Goal: Communication & Community: Ask a question

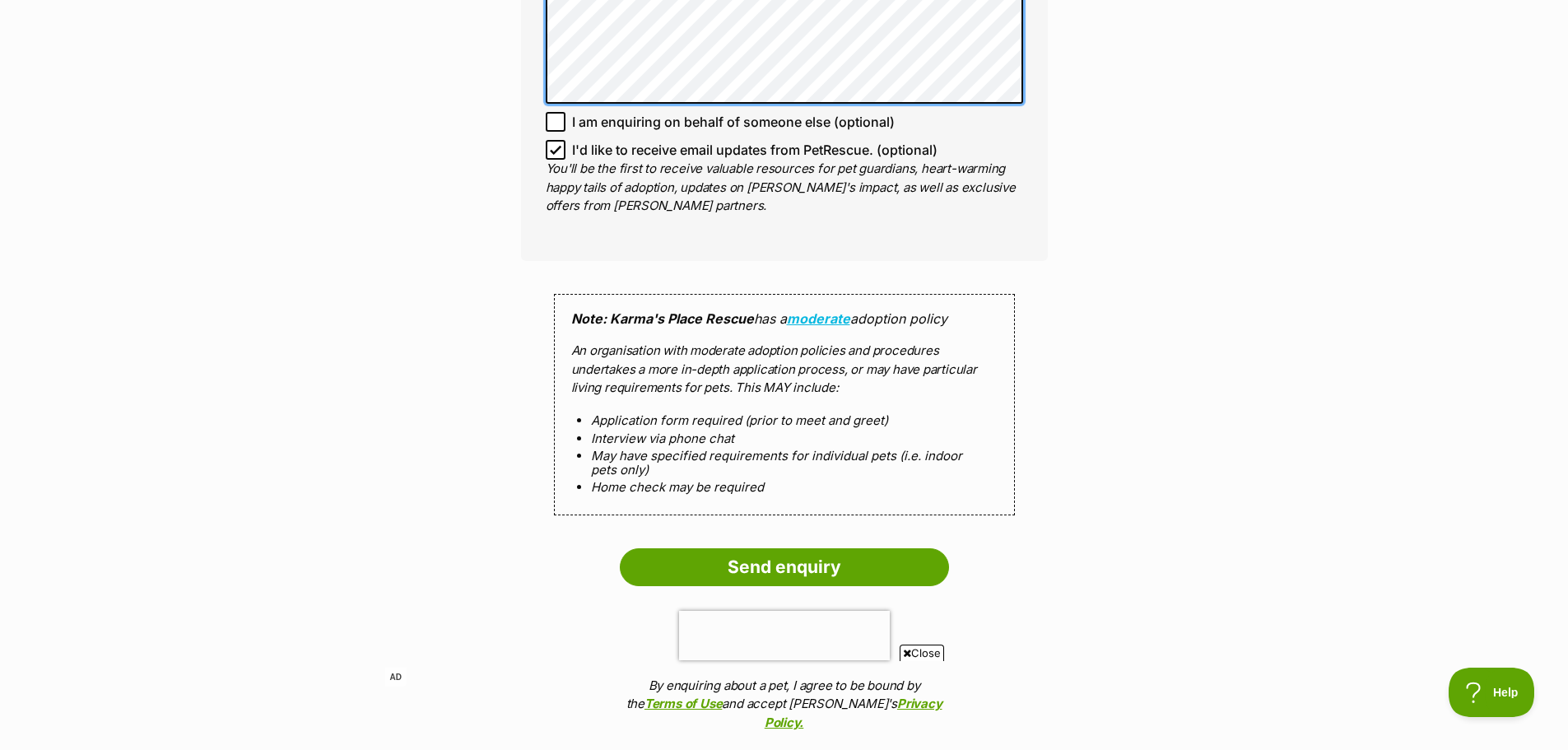
scroll to position [1259, 0]
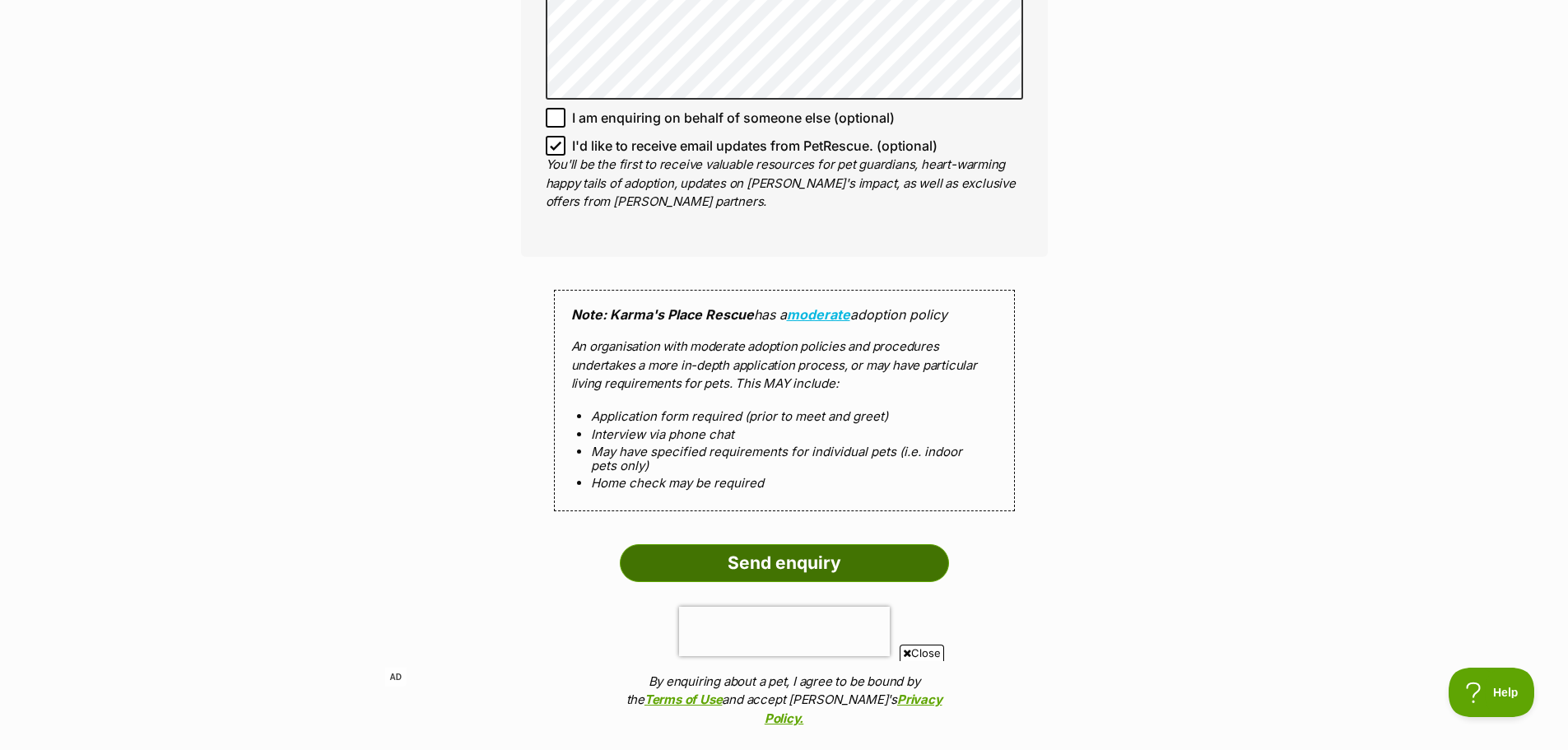
click at [800, 561] on input "Send enquiry" at bounding box center [784, 563] width 329 height 38
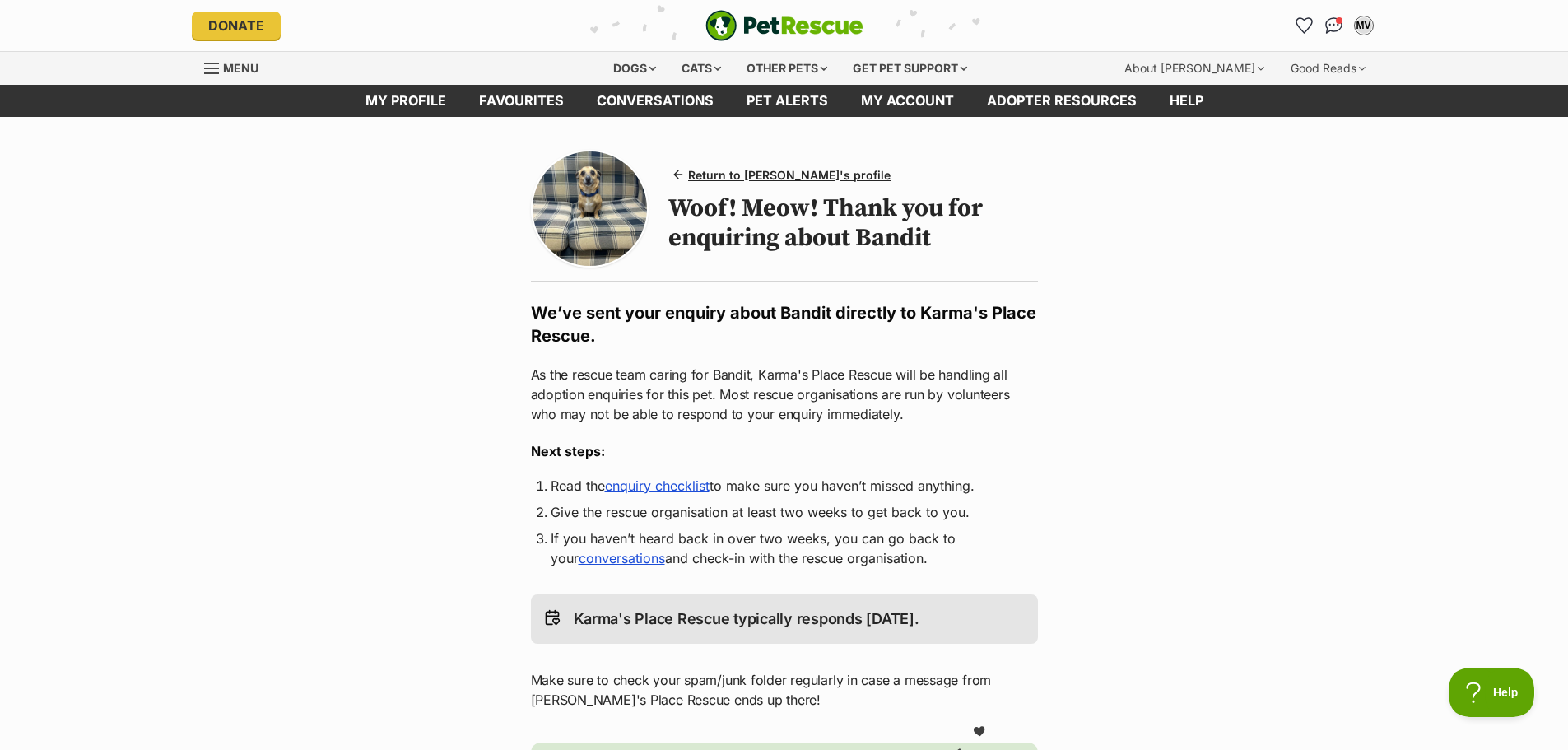
click at [605, 194] on img at bounding box center [590, 209] width 115 height 115
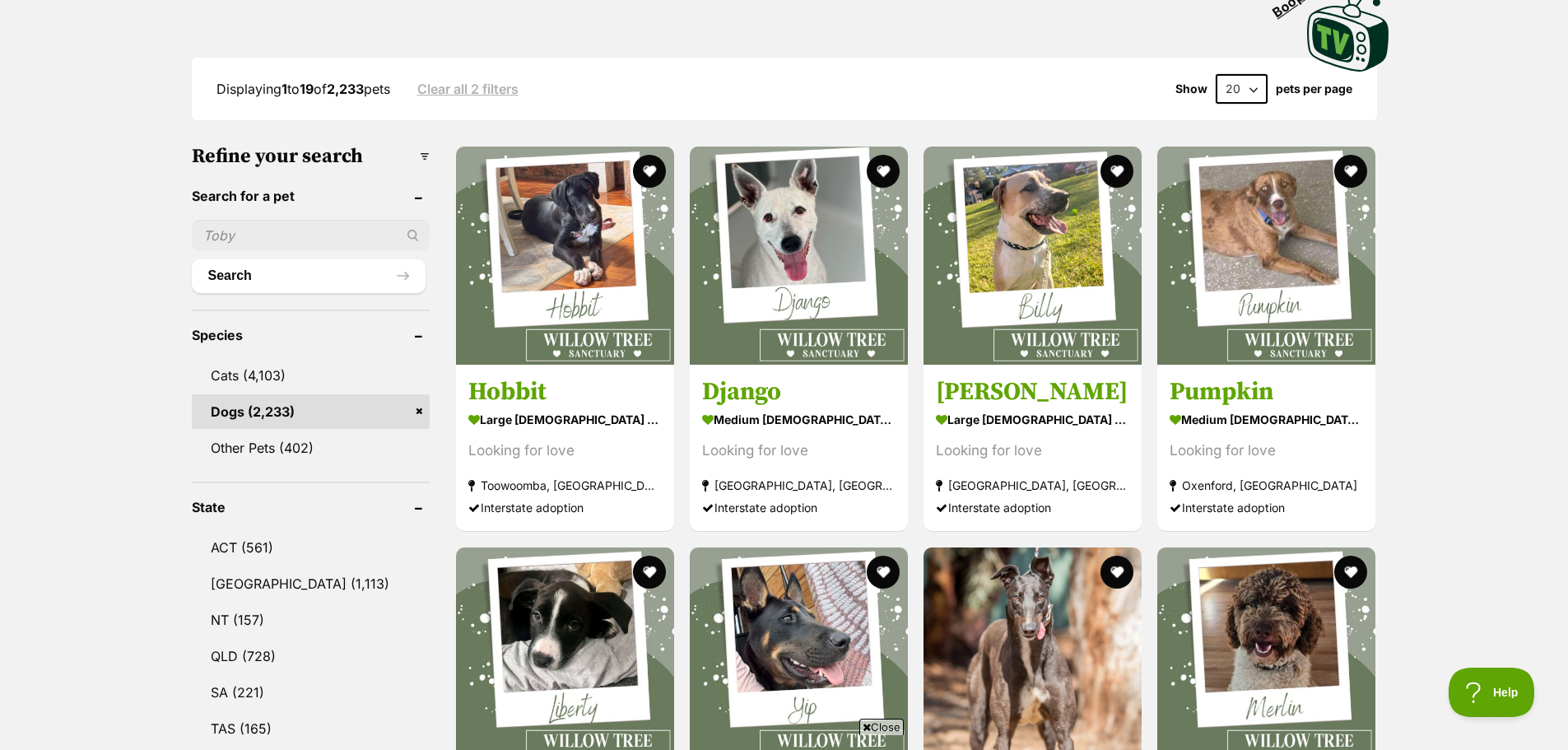
scroll to position [488, 0]
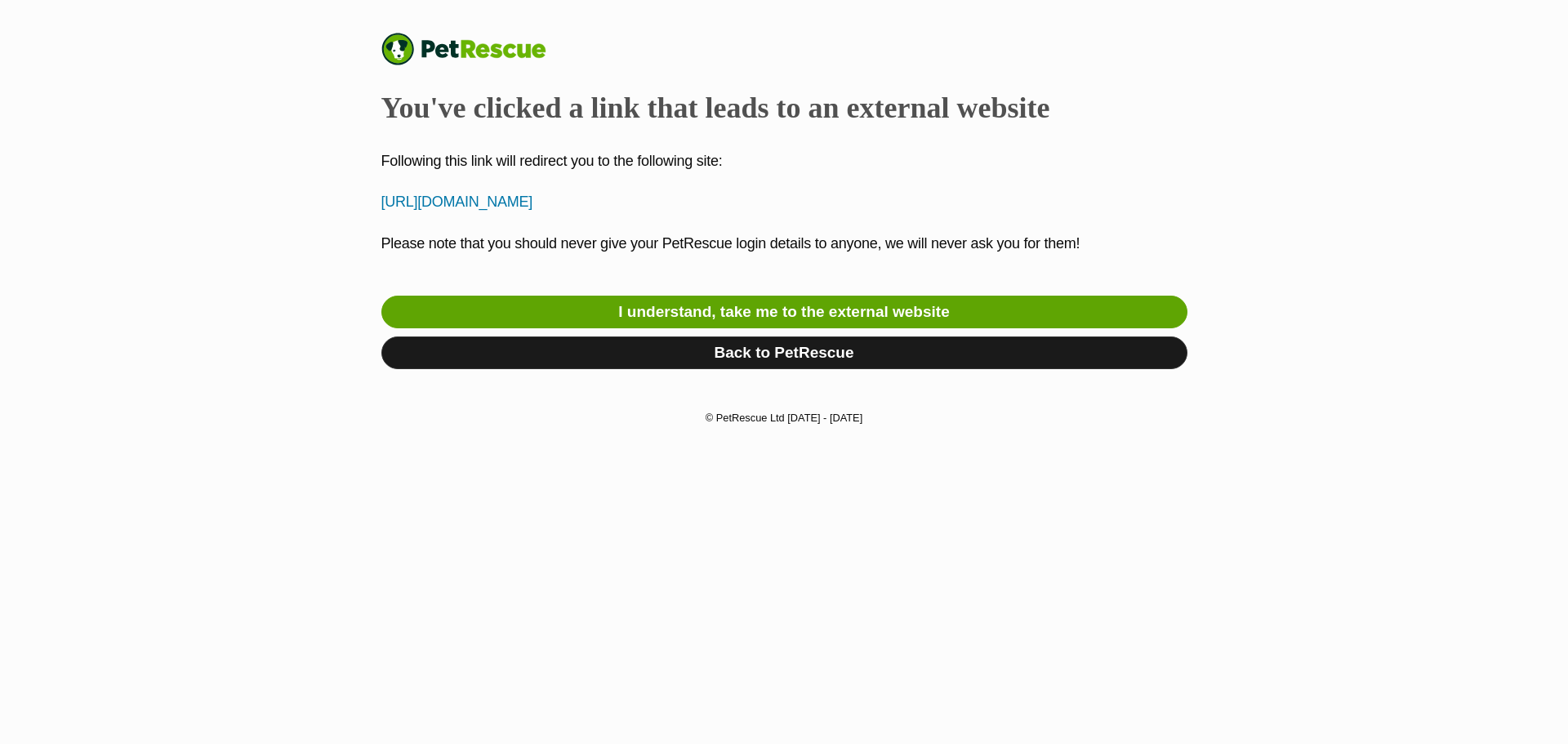
click at [813, 346] on link "Back to PetRescue" at bounding box center [784, 352] width 806 height 33
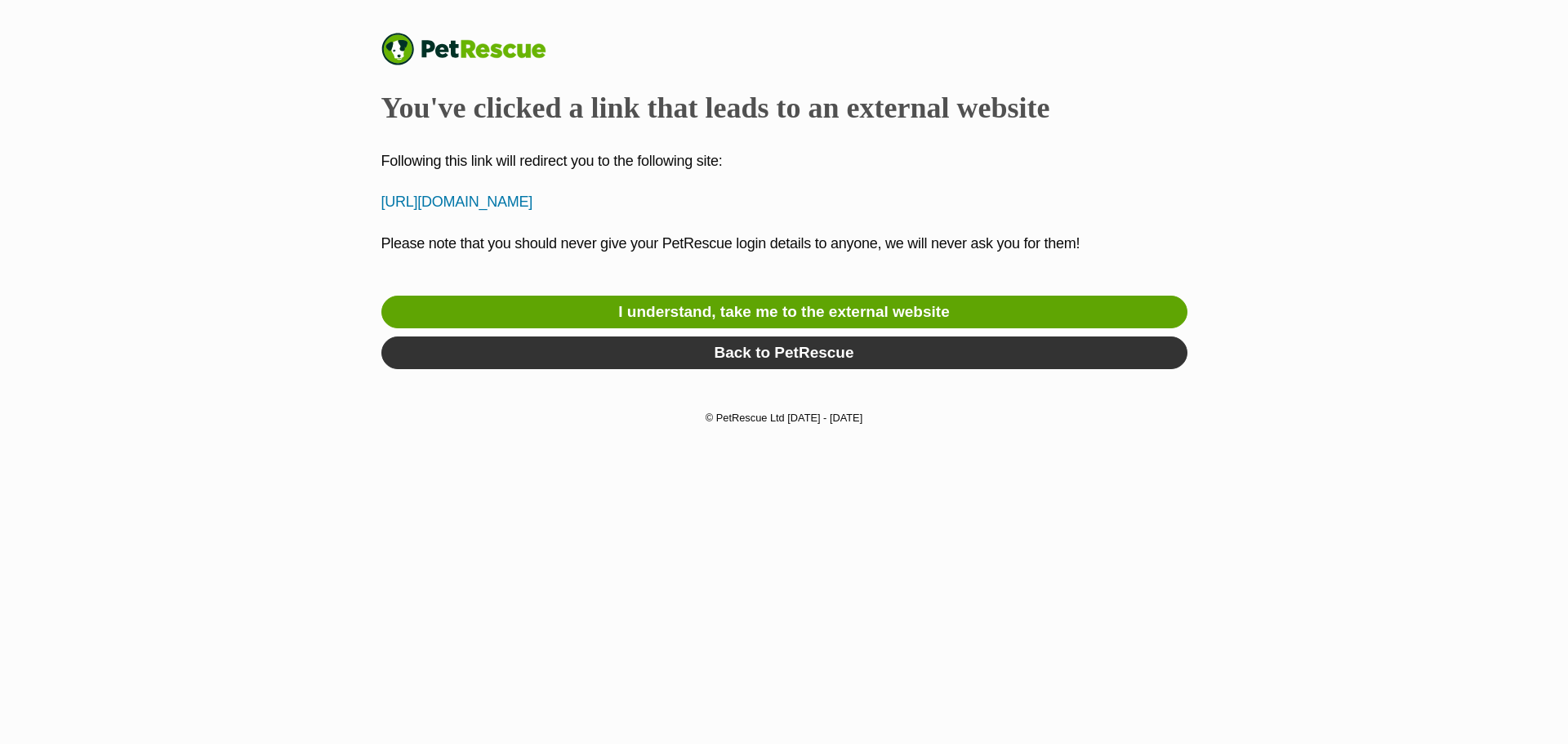
click at [499, 199] on p "http://karmasplacerescue.org.au/adoption-inquiry/" at bounding box center [784, 202] width 806 height 22
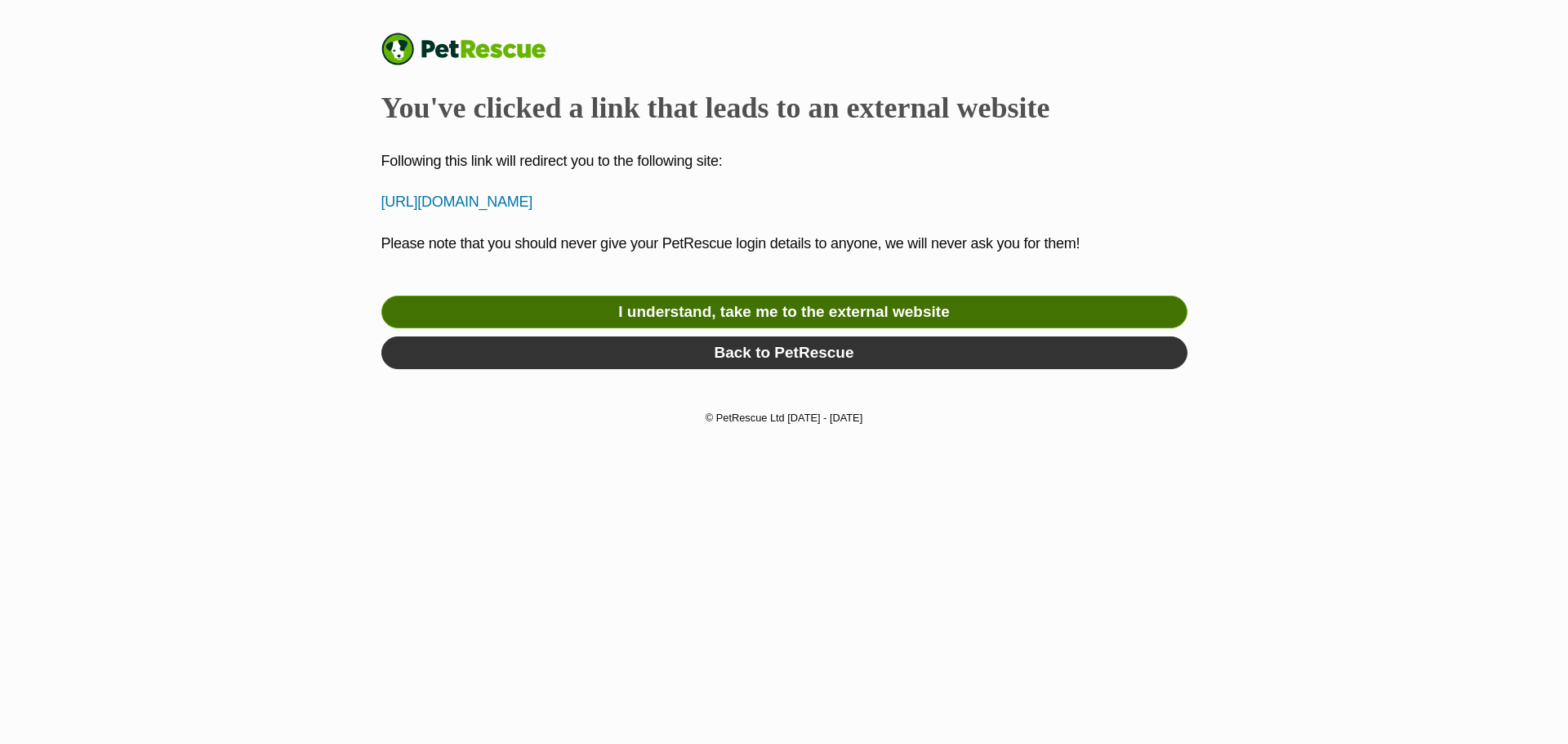
click at [802, 315] on link "I understand, take me to the external website" at bounding box center [784, 312] width 806 height 33
